Goal: Information Seeking & Learning: Check status

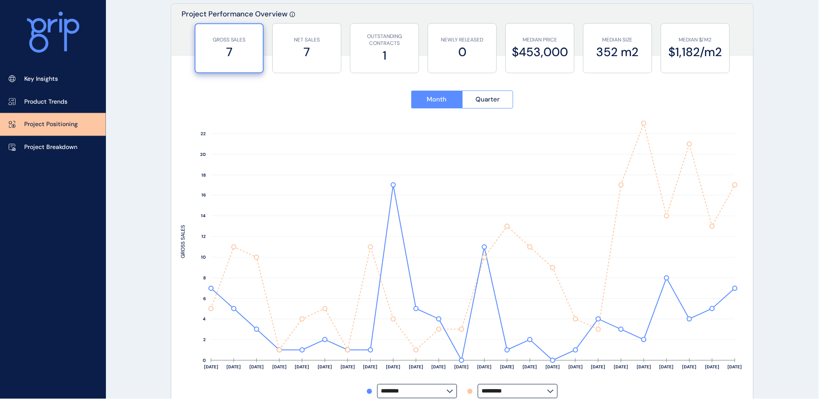
click at [67, 151] on p "Project Breakdown" at bounding box center [50, 147] width 53 height 9
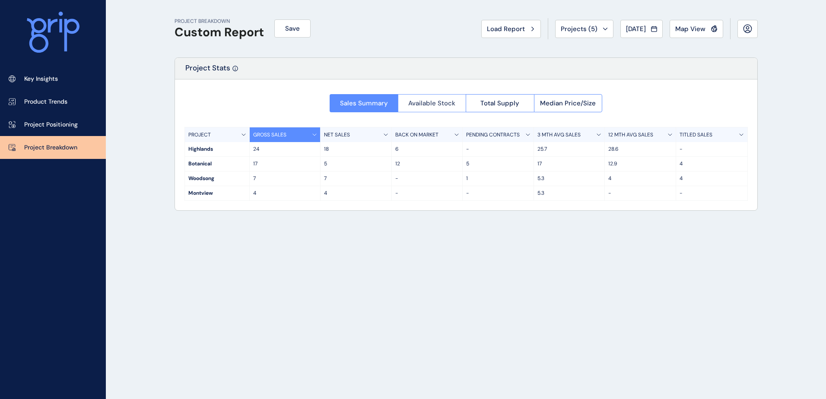
click at [421, 103] on span "Available Stock" at bounding box center [431, 103] width 47 height 9
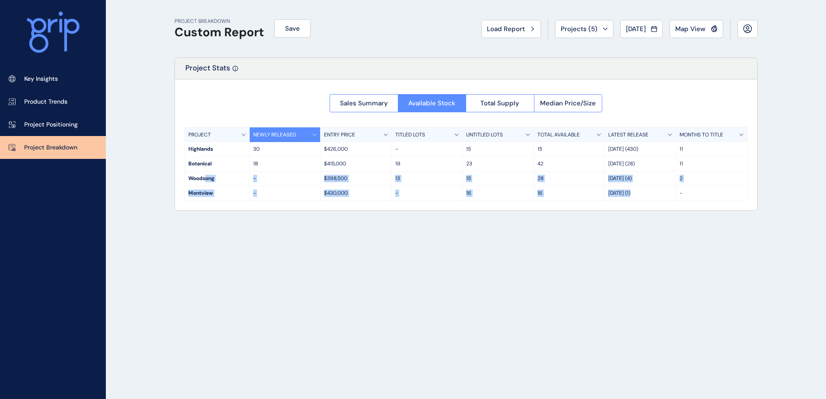
drag, startPoint x: 204, startPoint y: 179, endPoint x: 664, endPoint y: 189, distance: 459.4
click at [664, 189] on div "PROJECT NEWLY RELEASED ENTRY PRICE TITLED LOTS UNTITLED LOTS TOTAL AVAILABLE LA…" at bounding box center [466, 164] width 563 height 74
drag, startPoint x: 664, startPoint y: 189, endPoint x: 650, endPoint y: 181, distance: 15.9
click at [650, 181] on p "[DATE] (4)" at bounding box center [640, 178] width 64 height 7
drag, startPoint x: 689, startPoint y: 180, endPoint x: 200, endPoint y: 175, distance: 489.2
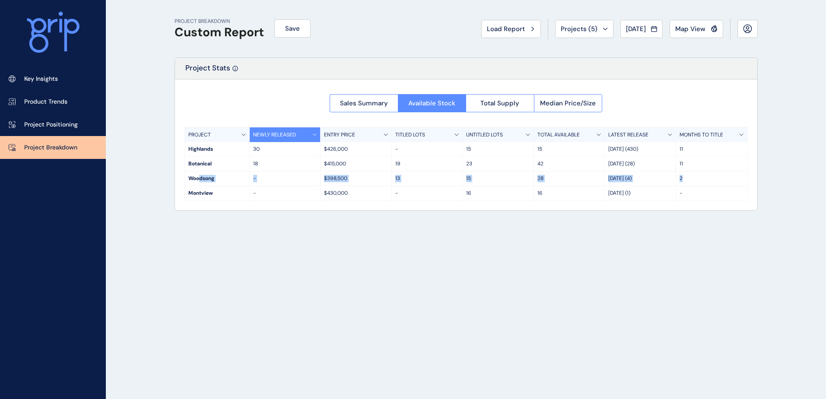
click at [200, 175] on div "Woodsong - $398,500 13 15 [DATE] (4) 2" at bounding box center [466, 179] width 563 height 15
click at [305, 229] on div "PROJECT BREAKDOWN Custom Report Save Load Report Projects ( 5 ) [DATE] 2025 < >…" at bounding box center [466, 199] width 605 height 399
click at [355, 101] on span "Sales Summary" at bounding box center [364, 103] width 48 height 9
